Goal: Entertainment & Leisure: Consume media (video, audio)

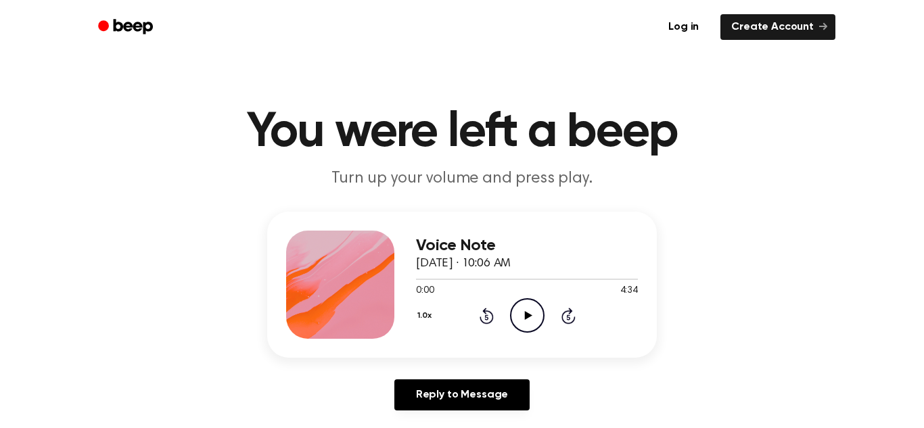
click at [519, 313] on icon "Play Audio" at bounding box center [527, 315] width 35 height 35
click at [524, 315] on icon "Pause Audio" at bounding box center [527, 315] width 35 height 35
drag, startPoint x: 606, startPoint y: 279, endPoint x: 416, endPoint y: 281, distance: 189.5
click at [416, 281] on div at bounding box center [527, 278] width 222 height 11
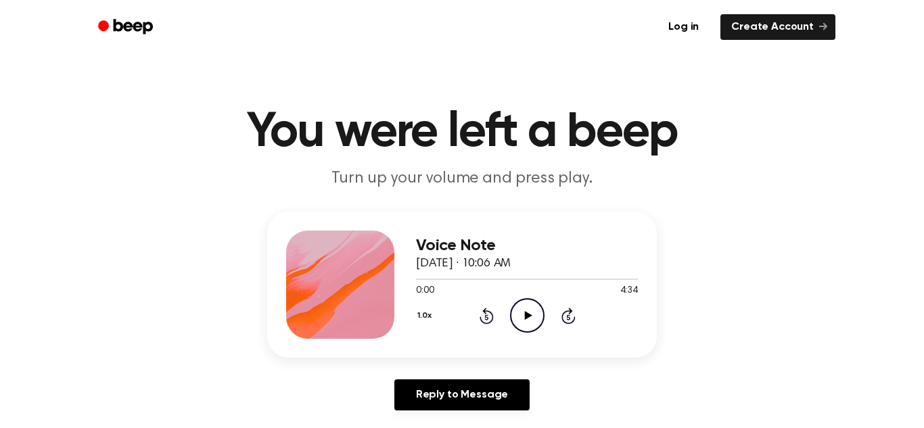
click at [535, 322] on icon "Play Audio" at bounding box center [527, 315] width 35 height 35
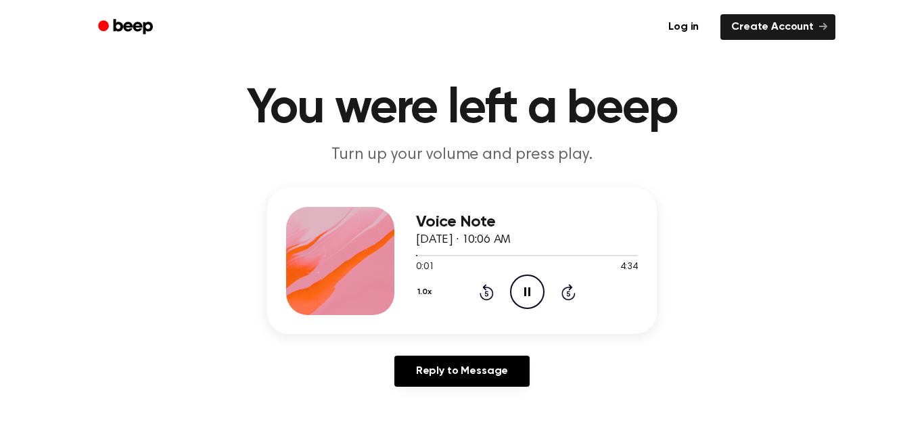
scroll to position [30, 0]
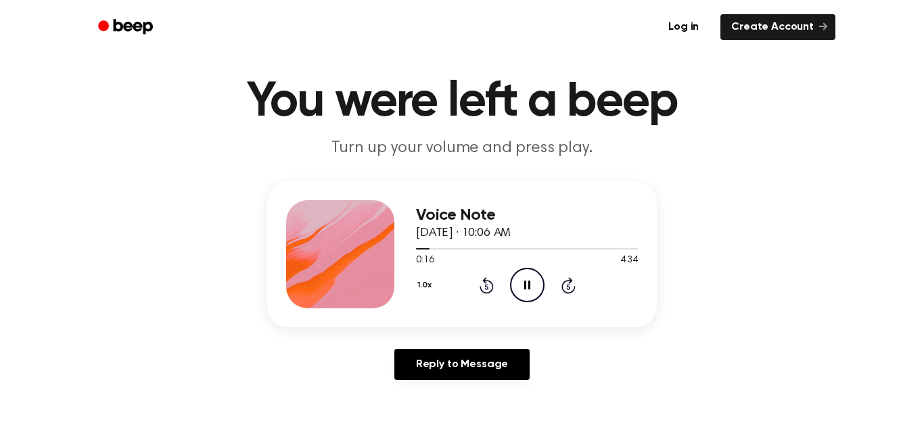
click at [564, 284] on icon "Skip 5 seconds" at bounding box center [568, 286] width 15 height 18
click at [527, 275] on icon "Pause Audio" at bounding box center [527, 285] width 35 height 35
click at [523, 296] on icon "Play Audio" at bounding box center [527, 285] width 35 height 35
click at [526, 292] on icon "Pause Audio" at bounding box center [527, 285] width 35 height 35
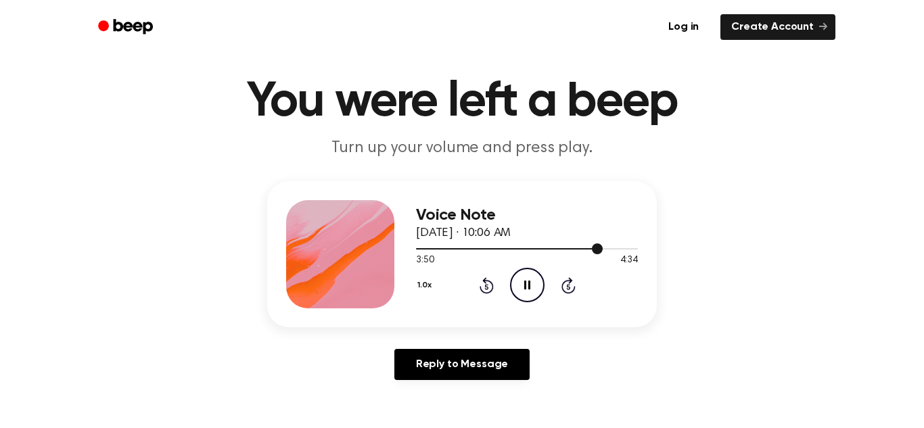
click at [573, 249] on div at bounding box center [509, 248] width 187 height 1
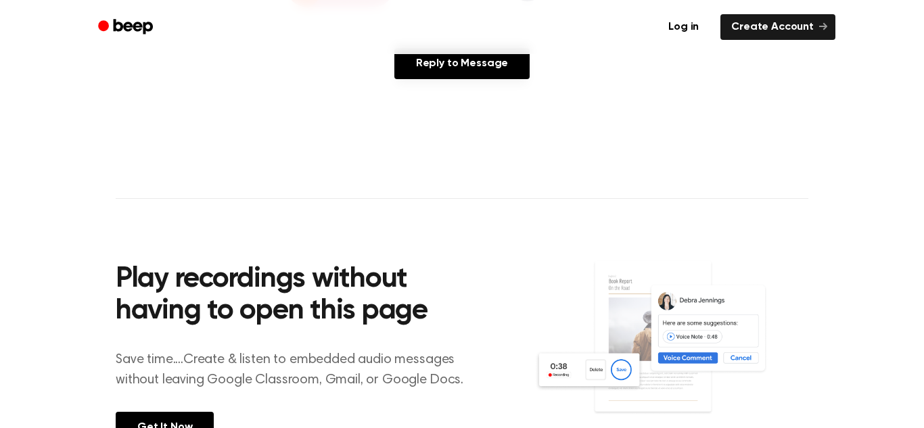
scroll to position [0, 0]
